Goal: Find contact information: Find contact information

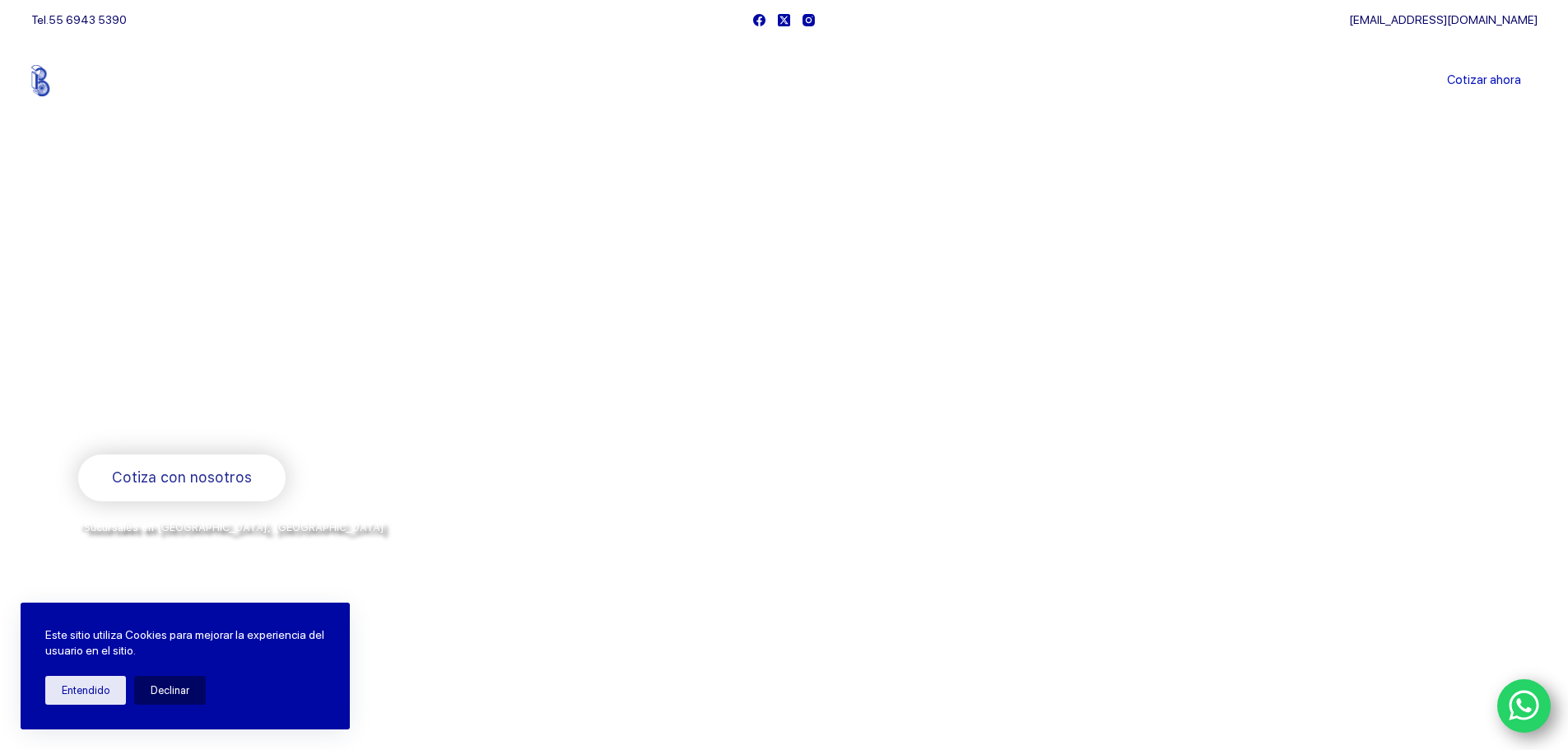
click at [1522, 707] on icon "WhatsApp" at bounding box center [1525, 705] width 31 height 34
click at [1462, 83] on link "Cotizar ahora" at bounding box center [1484, 80] width 107 height 33
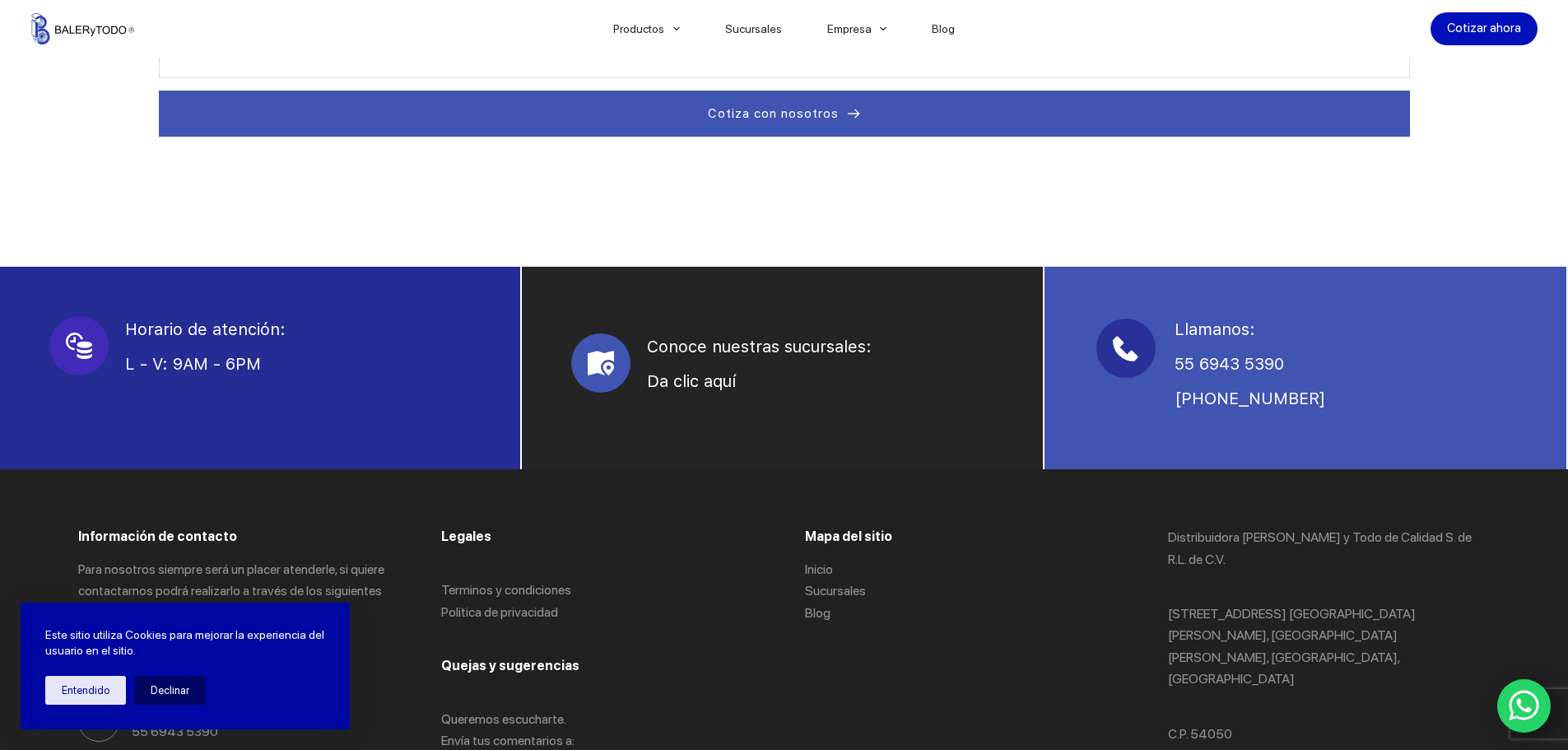
scroll to position [987, 0]
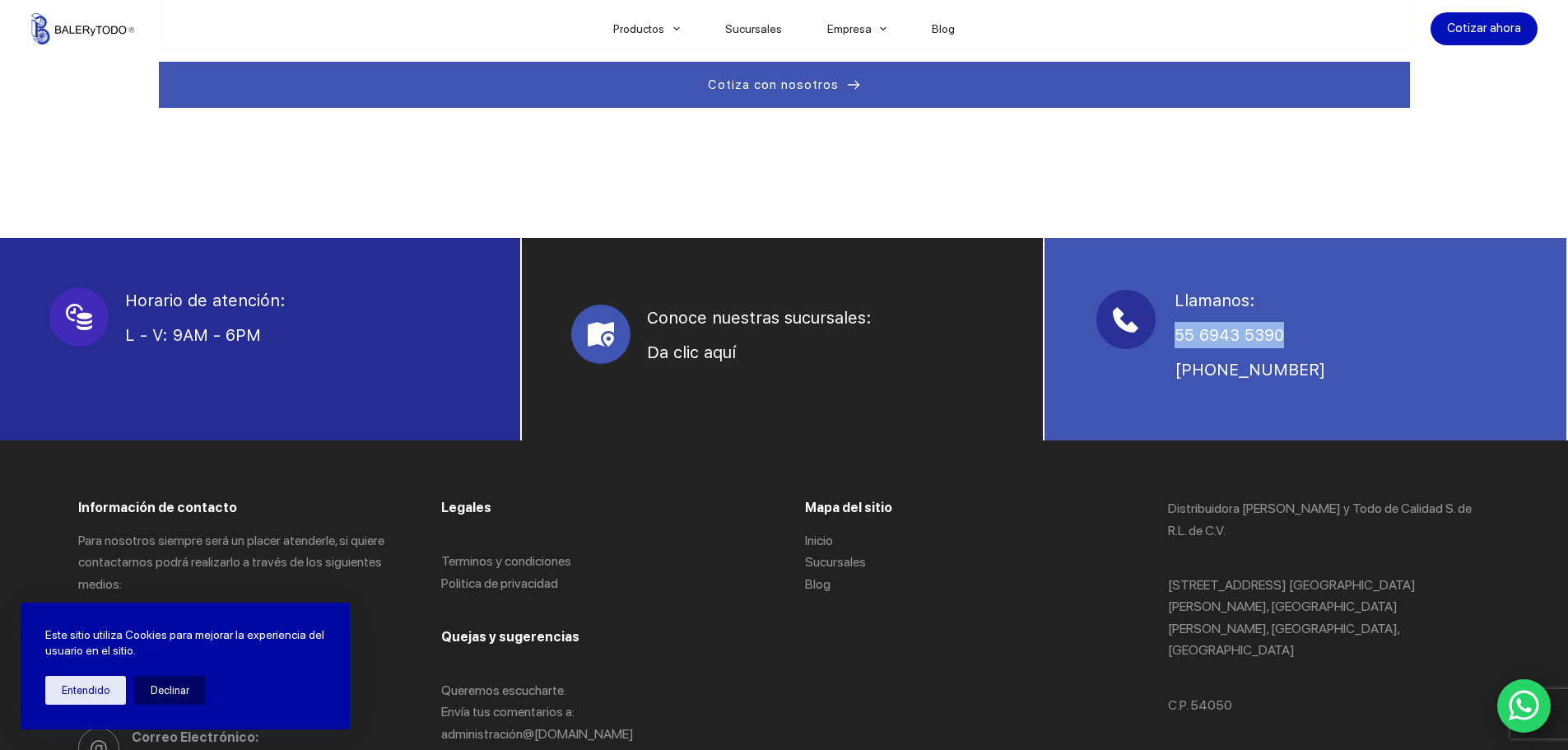
drag, startPoint x: 1284, startPoint y: 332, endPoint x: 1172, endPoint y: 331, distance: 112.0
click at [1172, 331] on div "Llamanos: 55 6943 5390 722-507-0198" at bounding box center [1305, 339] width 423 height 104
copy span "55 6943 5390"
drag, startPoint x: 1288, startPoint y: 362, endPoint x: 1162, endPoint y: 370, distance: 126.3
click at [1162, 370] on div "Llamanos: 55 6943 5390 722-507-0198" at bounding box center [1305, 339] width 423 height 104
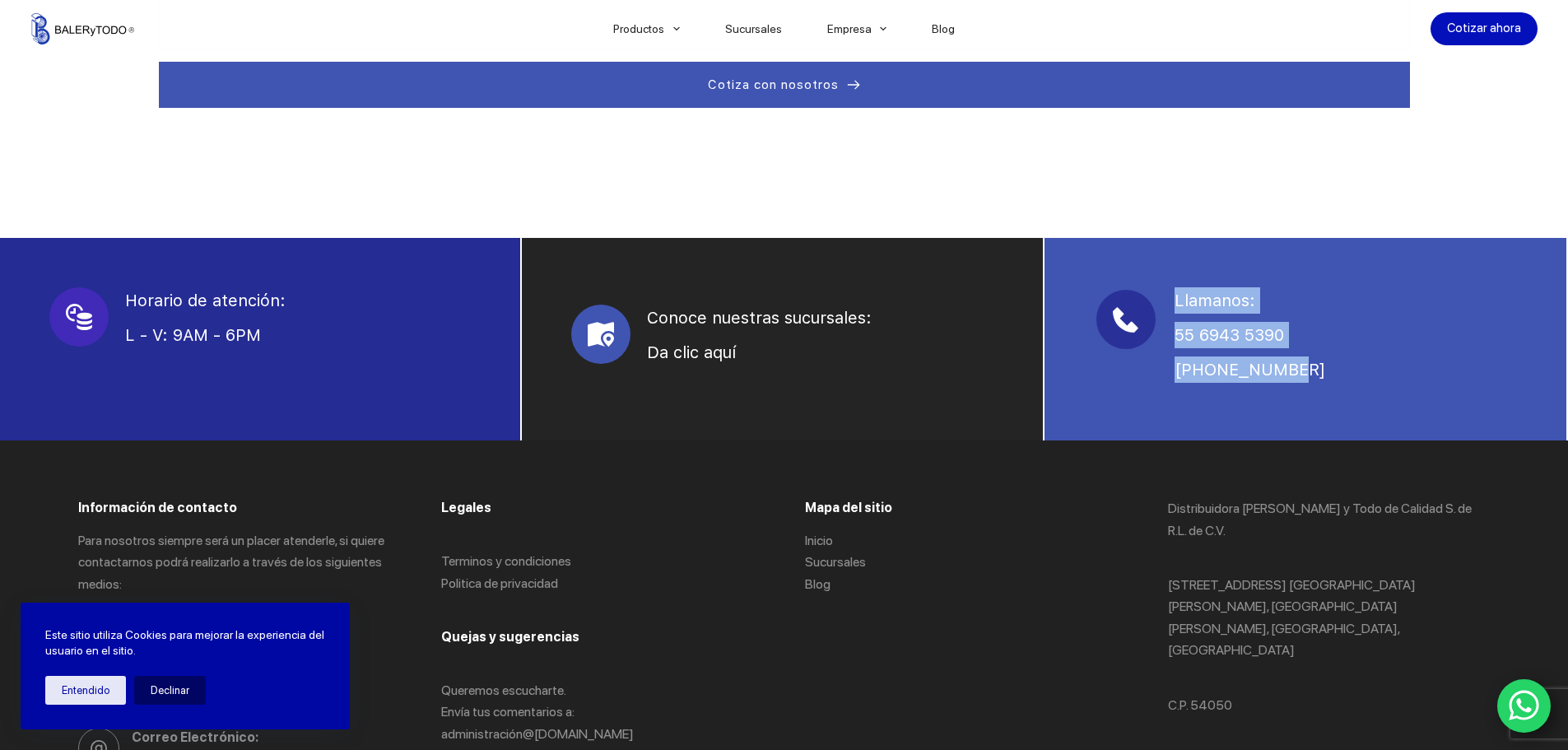
click at [1220, 365] on span "[PHONE_NUMBER]" at bounding box center [1250, 370] width 151 height 20
drag, startPoint x: 1287, startPoint y: 362, endPoint x: 1177, endPoint y: 378, distance: 111.2
click at [1177, 378] on span "[PHONE_NUMBER]" at bounding box center [1250, 370] width 151 height 20
copy span "[PHONE_NUMBER]"
click at [1524, 706] on icon "WhatsApp" at bounding box center [1525, 705] width 31 height 34
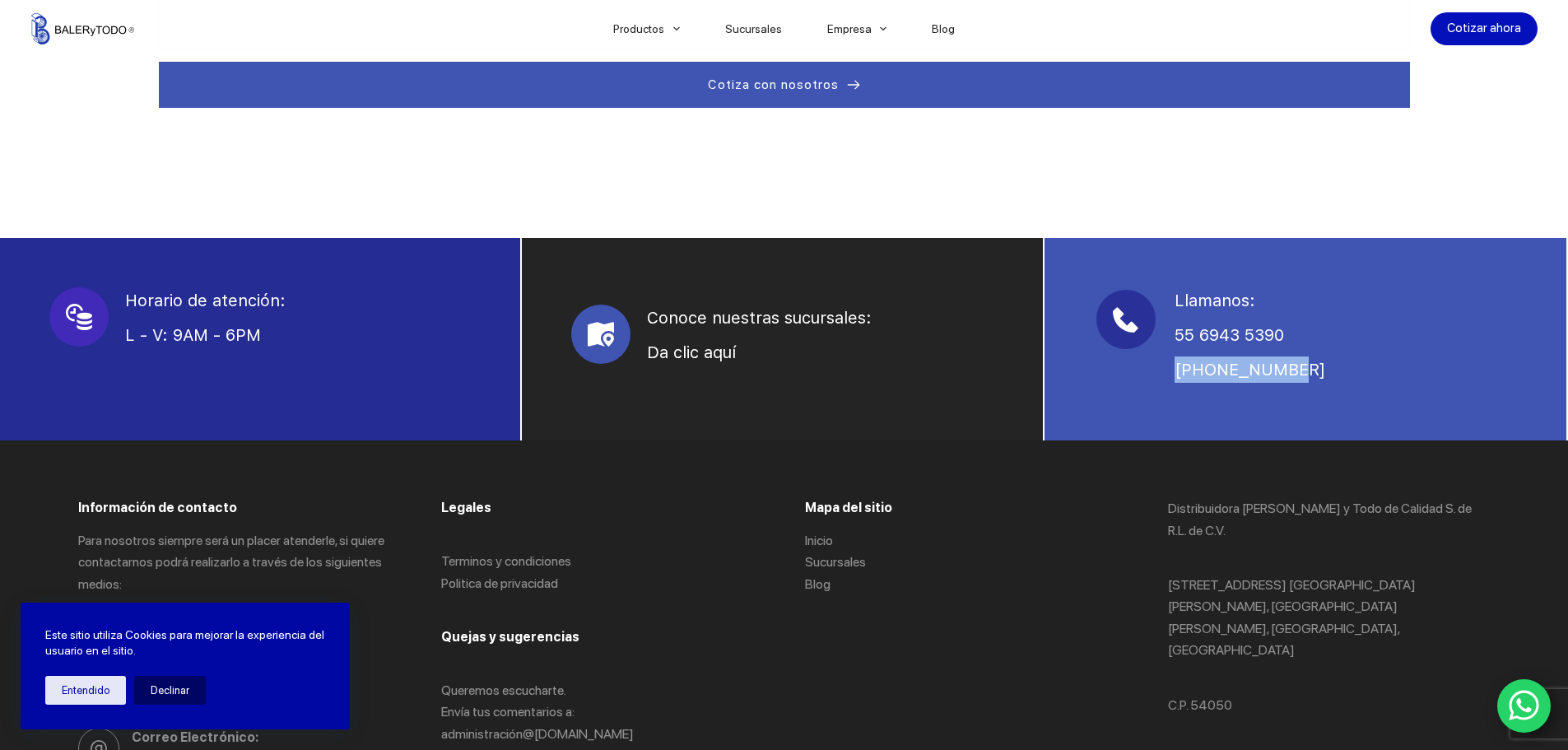
click at [1519, 702] on icon "WhatsApp" at bounding box center [1525, 706] width 30 height 30
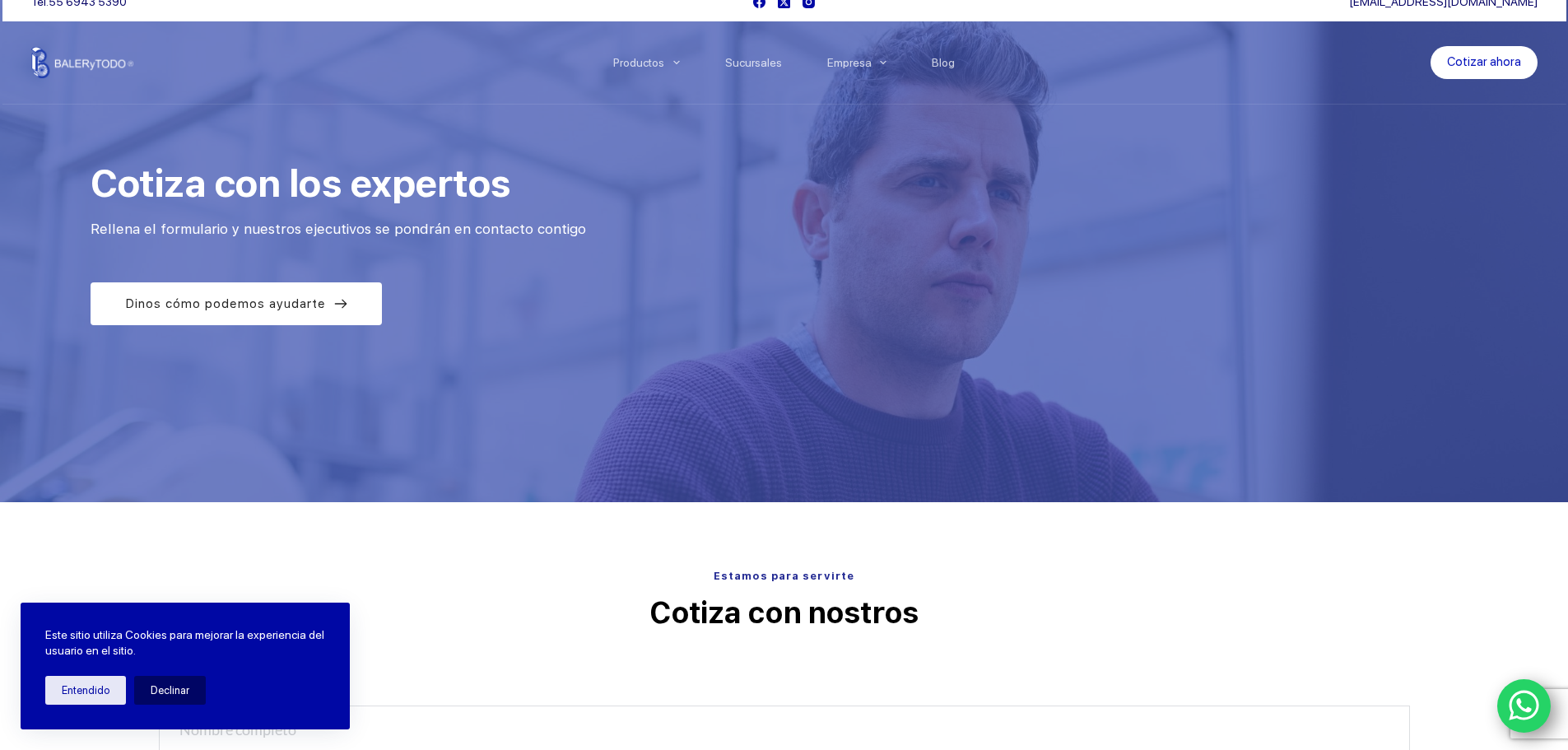
scroll to position [0, 0]
